Goal: Task Accomplishment & Management: Use online tool/utility

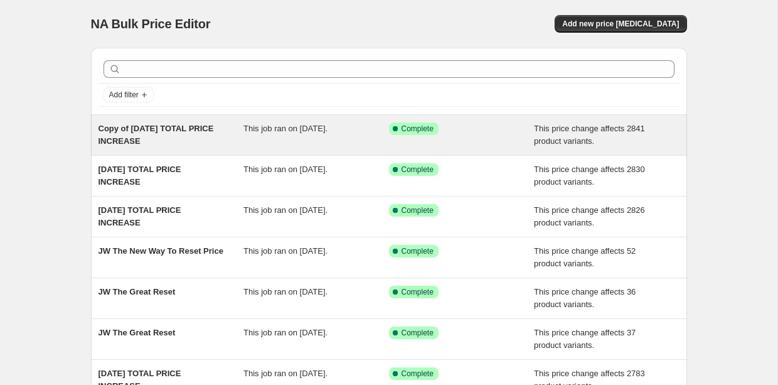
click at [154, 136] on div "Copy of [DATE] TOTAL PRICE INCREASE" at bounding box center [172, 134] width 146 height 25
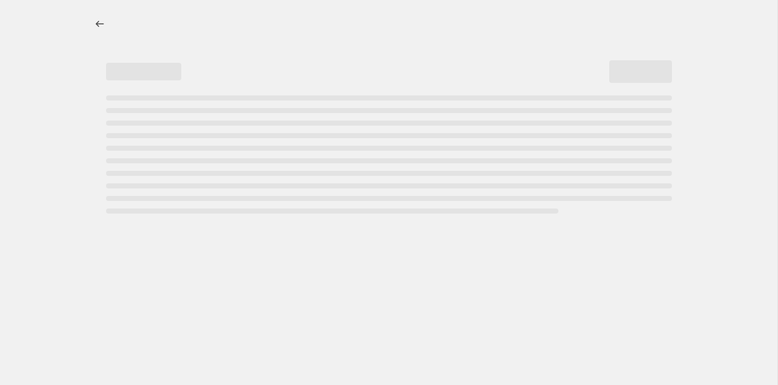
select select "ecap"
select select "no_change"
select select "not_equal"
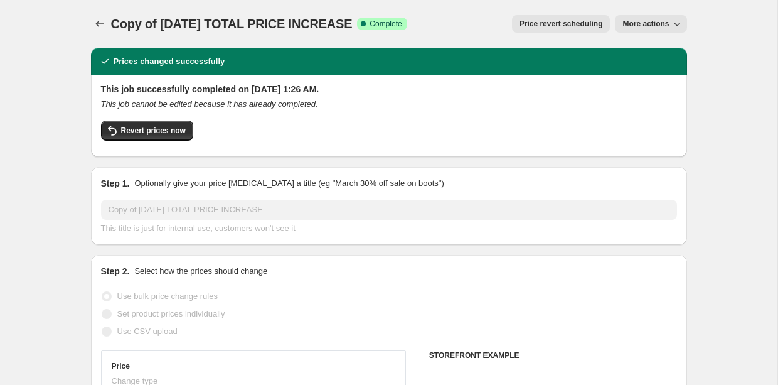
select select "tag"
click at [637, 22] on span "More actions" at bounding box center [646, 24] width 46 height 10
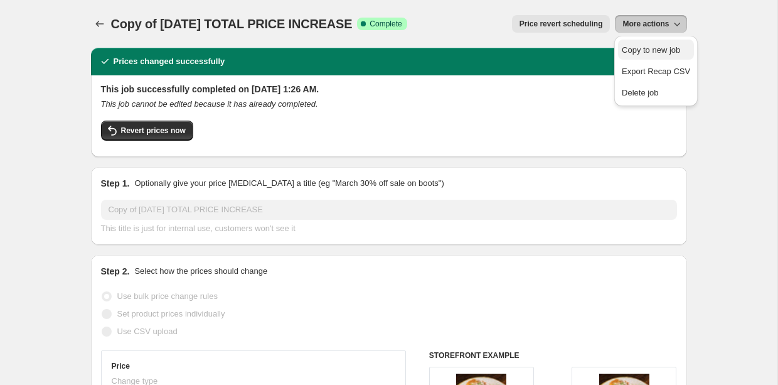
click at [640, 48] on span "Copy to new job" at bounding box center [651, 49] width 58 height 9
select select "ecap"
select select "no_change"
select select "tag"
select select "not_equal"
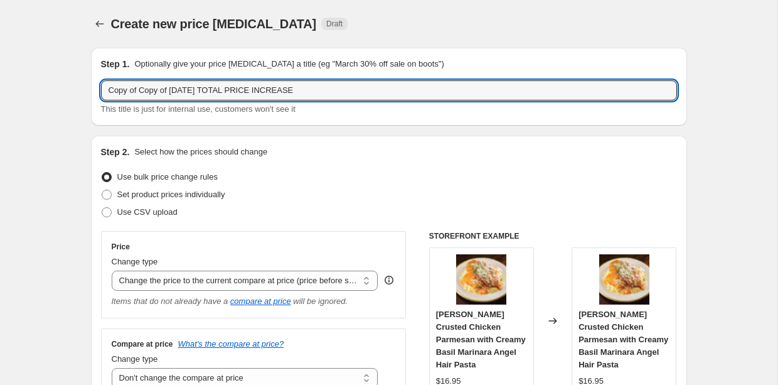
drag, startPoint x: 174, startPoint y: 91, endPoint x: 11, endPoint y: 67, distance: 164.3
click at [117, 90] on input "08.30.2025 TOTAL PRICE INCREASE" at bounding box center [389, 90] width 576 height 20
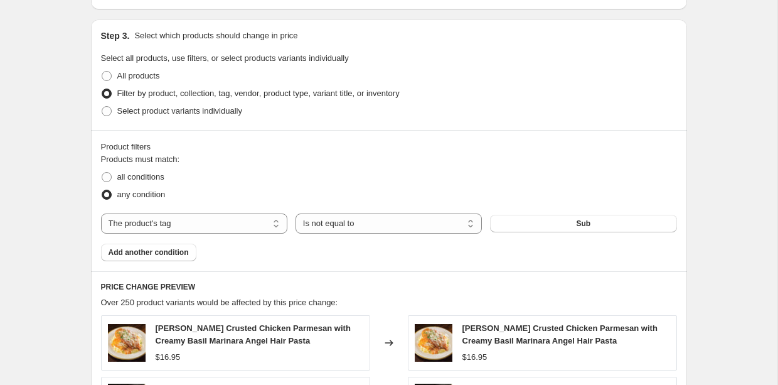
scroll to position [890, 0]
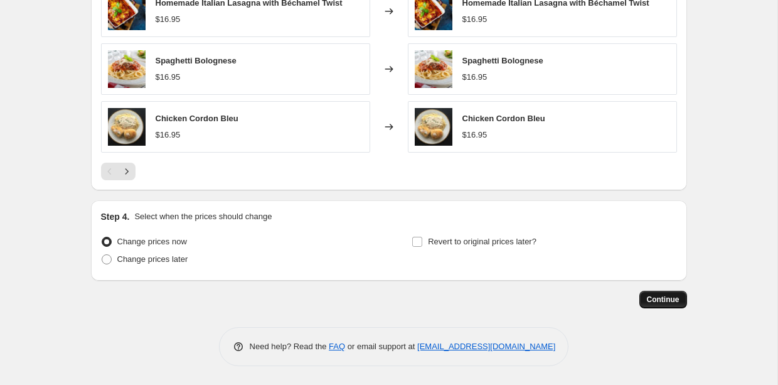
type input "09.06.2025 TOTAL PRICE INCREASE"
click at [658, 299] on span "Continue" at bounding box center [663, 299] width 33 height 10
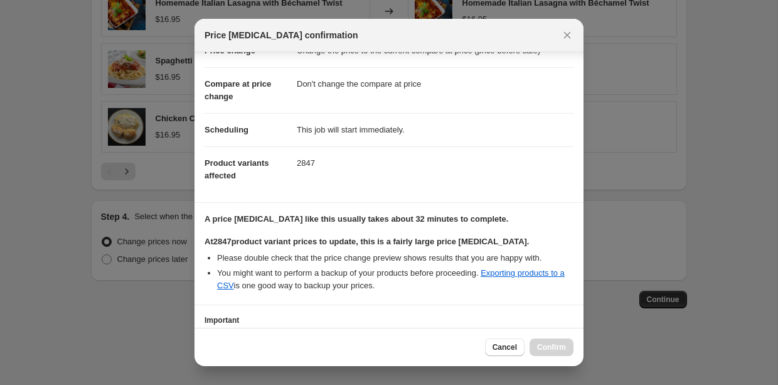
scroll to position [136, 0]
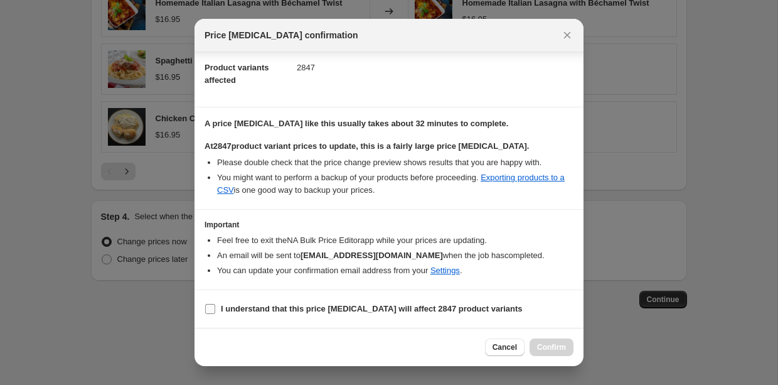
click at [211, 311] on input "I understand that this price change job will affect 2847 product variants" at bounding box center [210, 309] width 10 height 10
checkbox input "true"
click at [549, 346] on span "Confirm" at bounding box center [551, 347] width 29 height 10
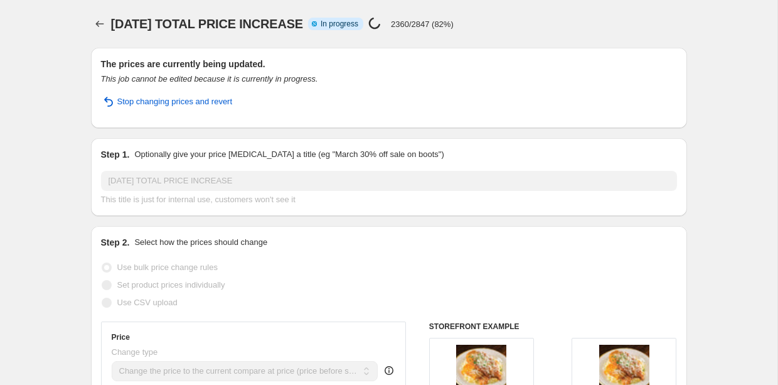
select select "ecap"
select select "no_change"
select select "tag"
select select "not_equal"
